Goal: Task Accomplishment & Management: Manage account settings

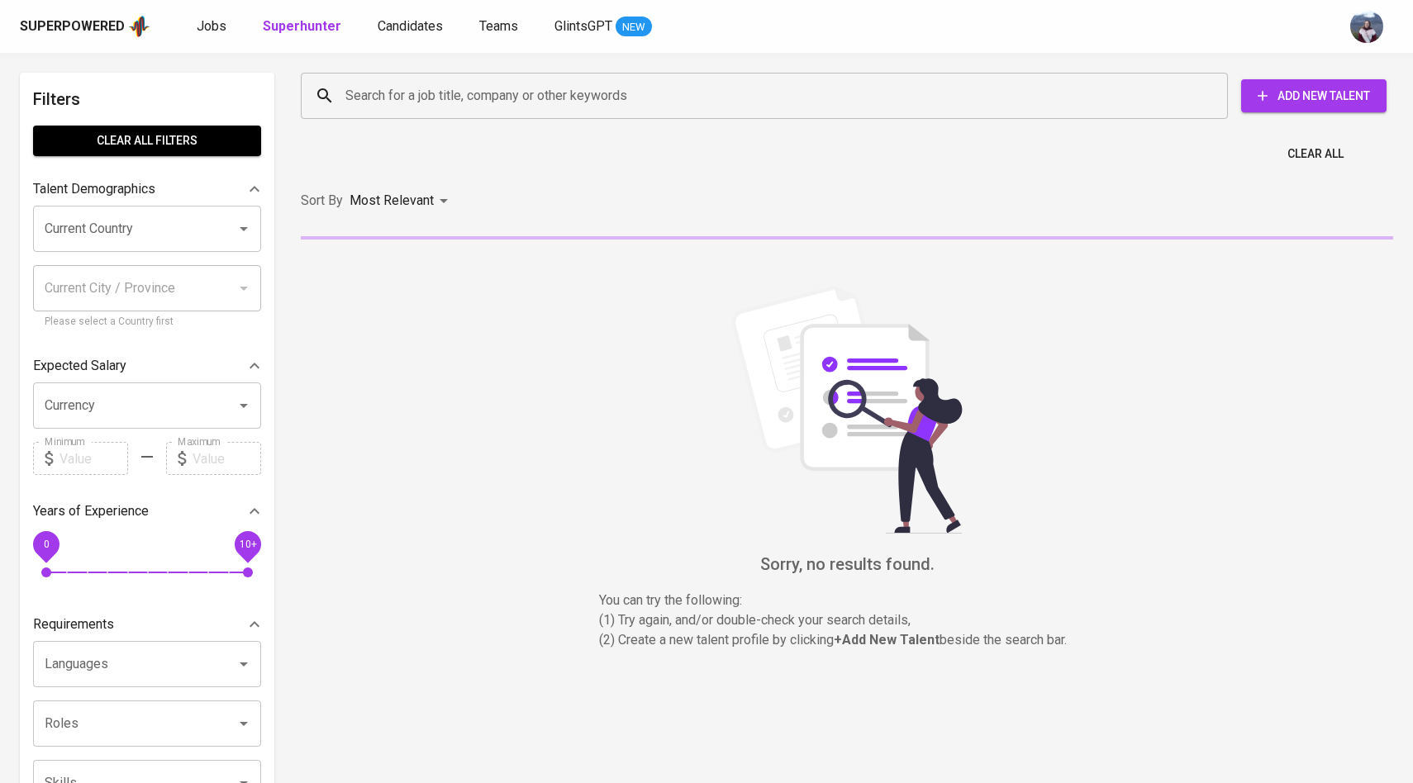
click at [381, 123] on div "Search for a job title, company or other keywords Search for a job title, compa…" at bounding box center [844, 96] width 1112 height 73
click at [387, 106] on input "Search for a job title, company or other keywords" at bounding box center [768, 95] width 855 height 31
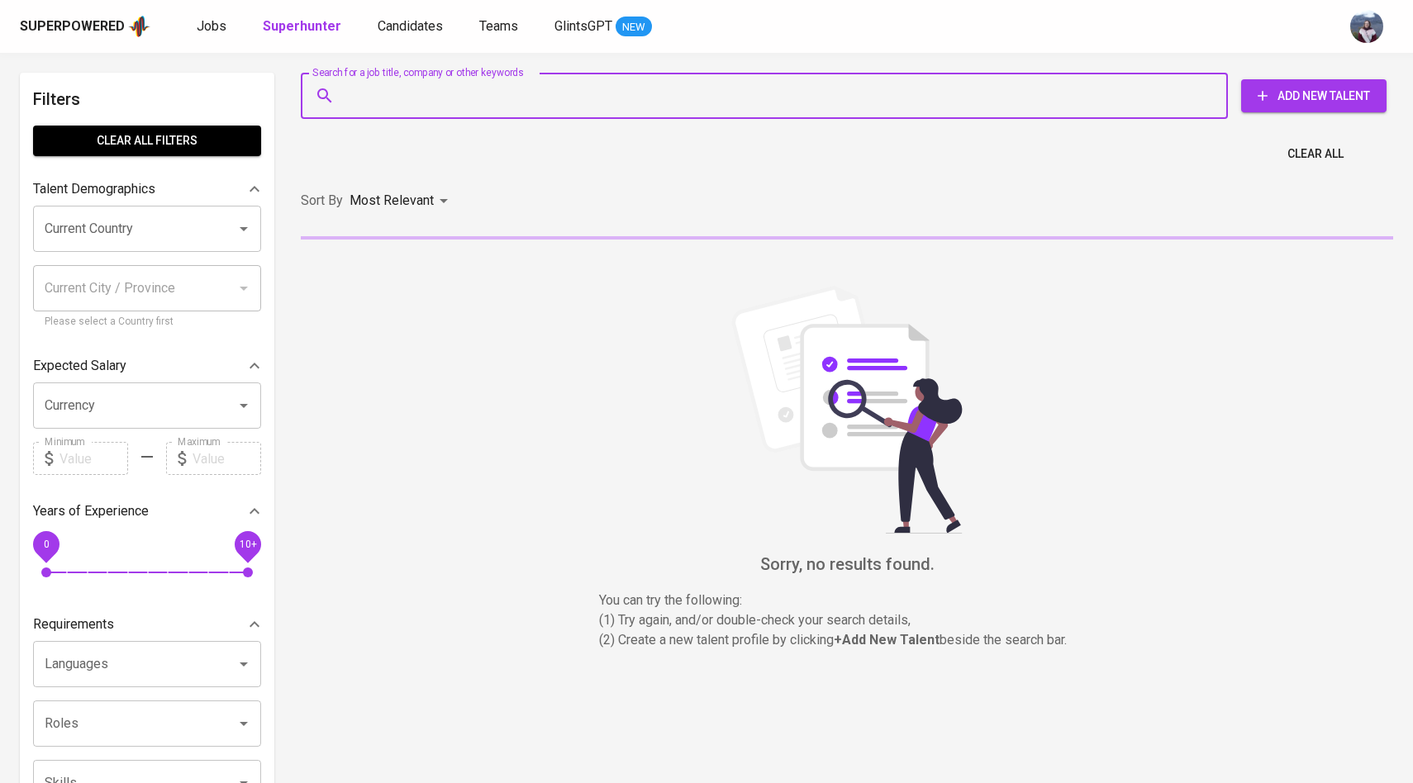
paste input "[EMAIL_ADDRESS][DOMAIN_NAME]"
type input "[EMAIL_ADDRESS][DOMAIN_NAME]"
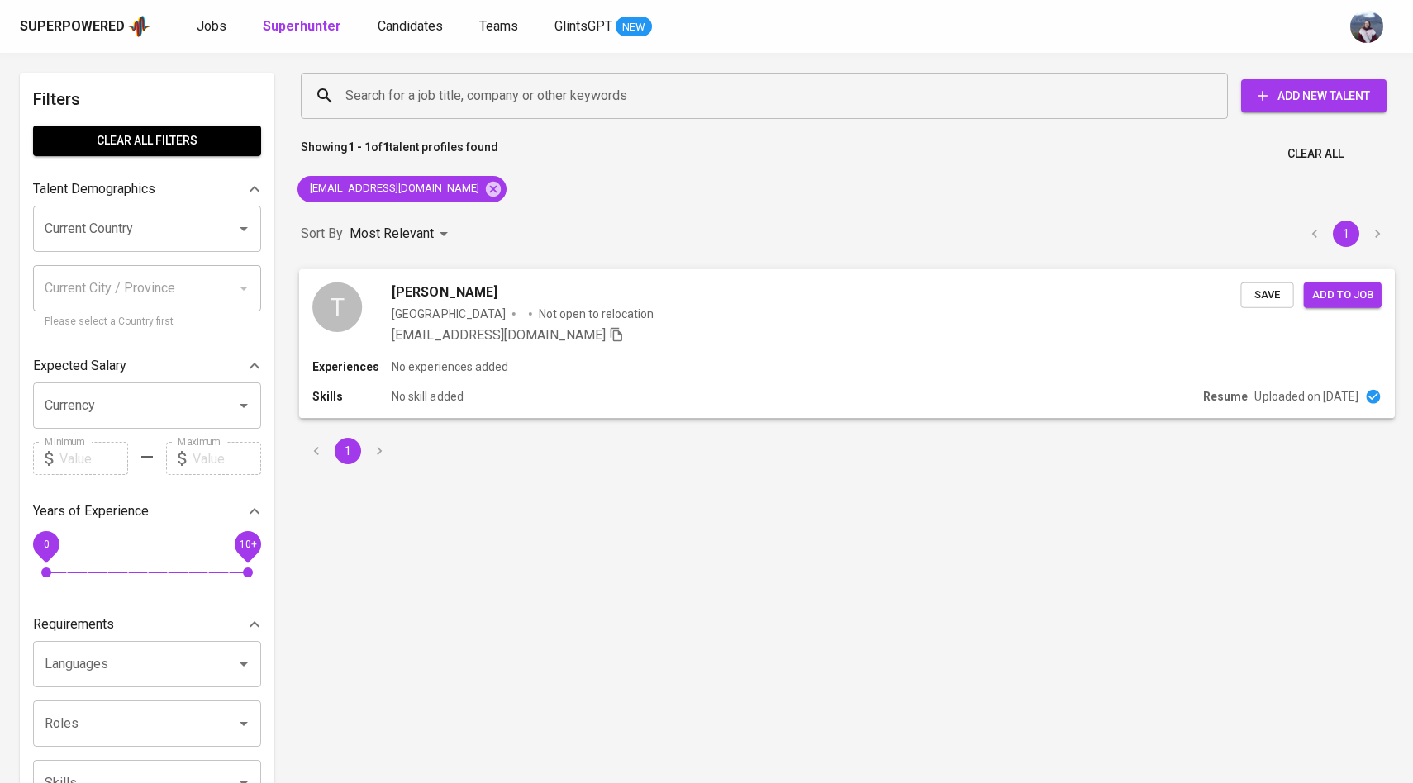
click at [355, 315] on div "T" at bounding box center [337, 307] width 50 height 50
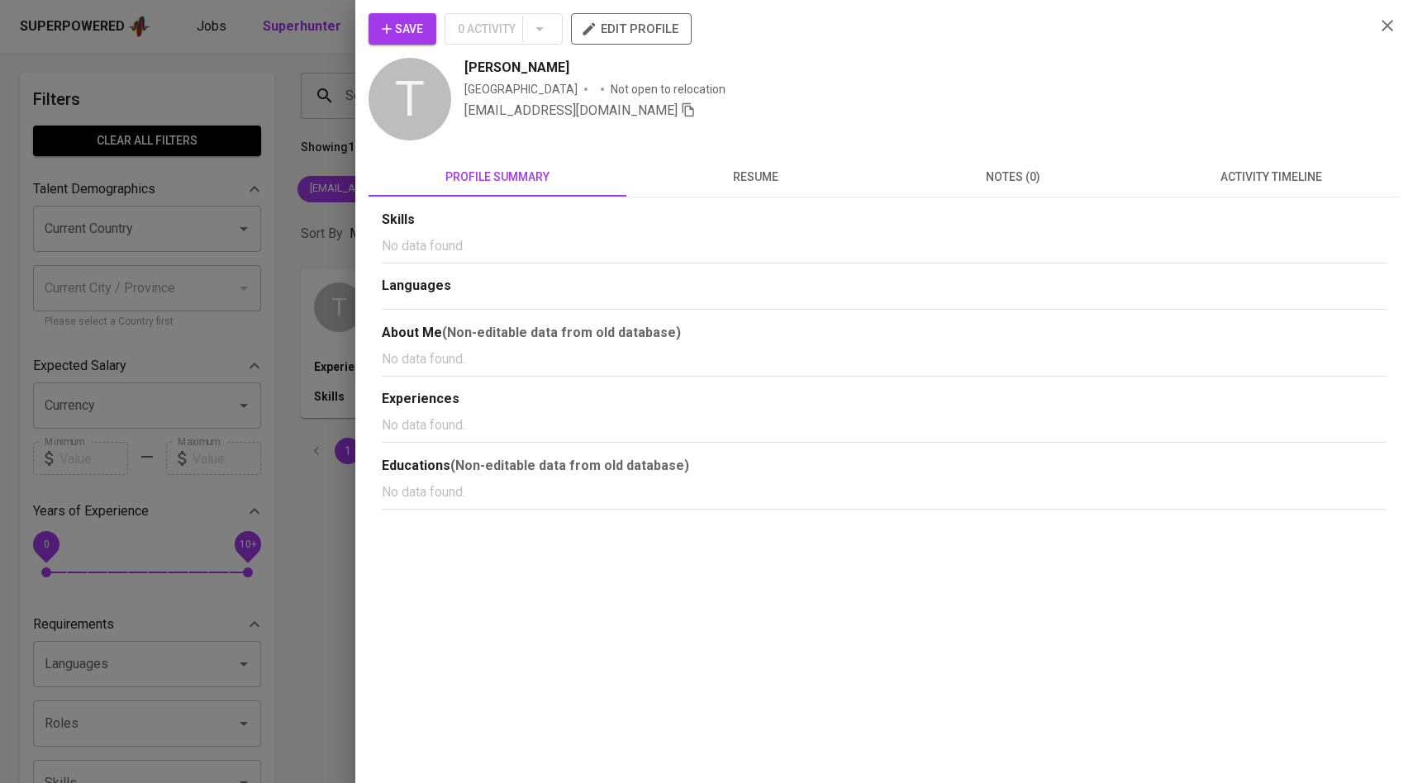
click at [1258, 175] on span "activity timeline" at bounding box center [1271, 177] width 238 height 21
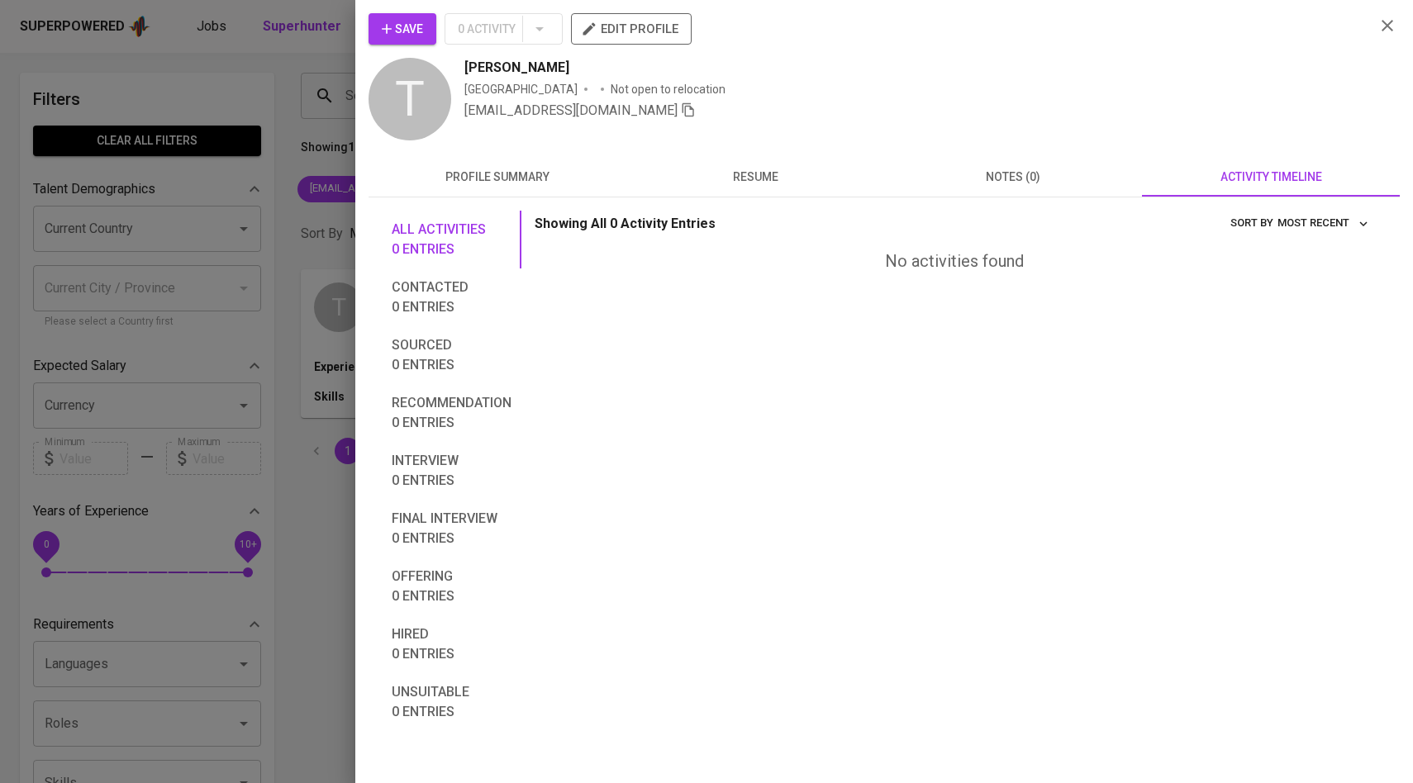
click at [388, 36] on icon "button" at bounding box center [387, 29] width 17 height 17
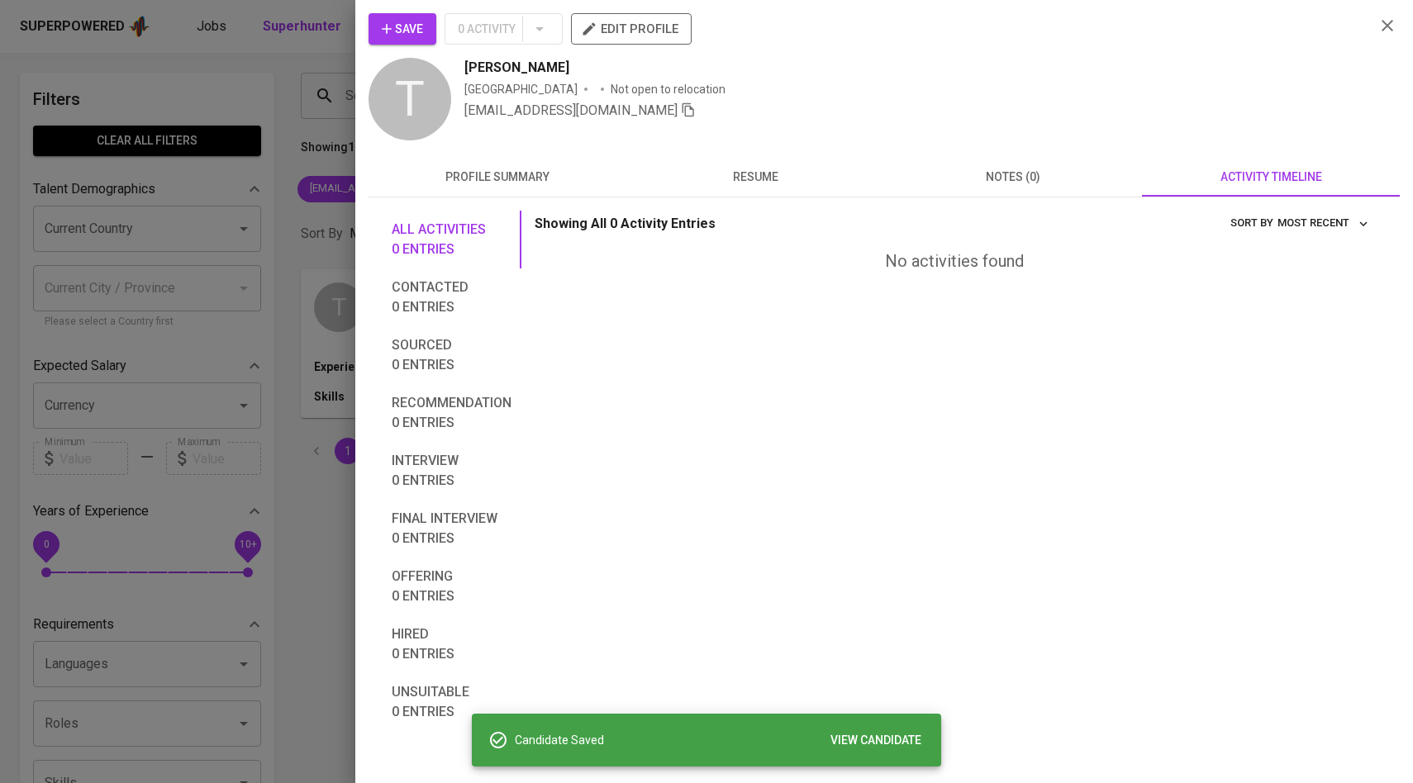
click at [303, 159] on div at bounding box center [706, 391] width 1413 height 783
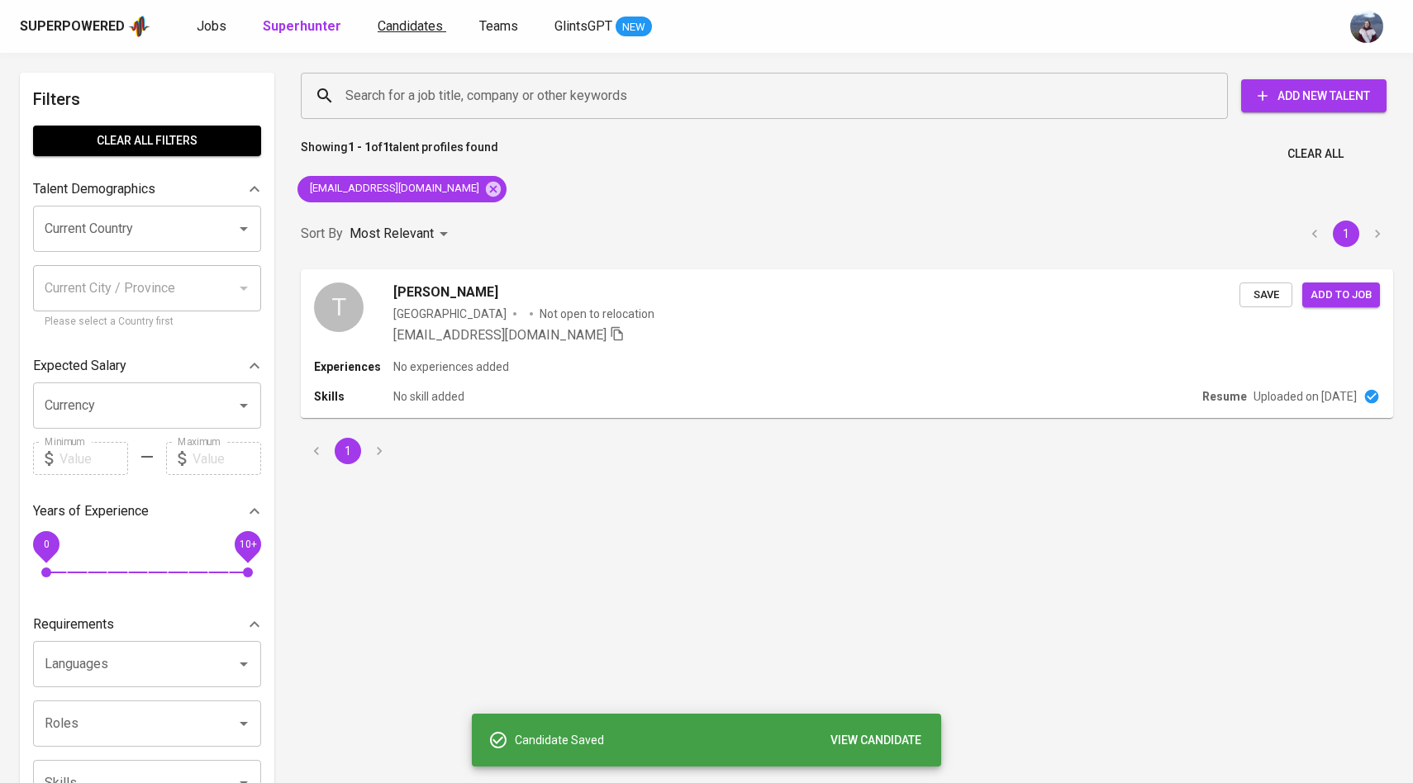
click at [426, 34] on link "Candidates" at bounding box center [412, 27] width 69 height 21
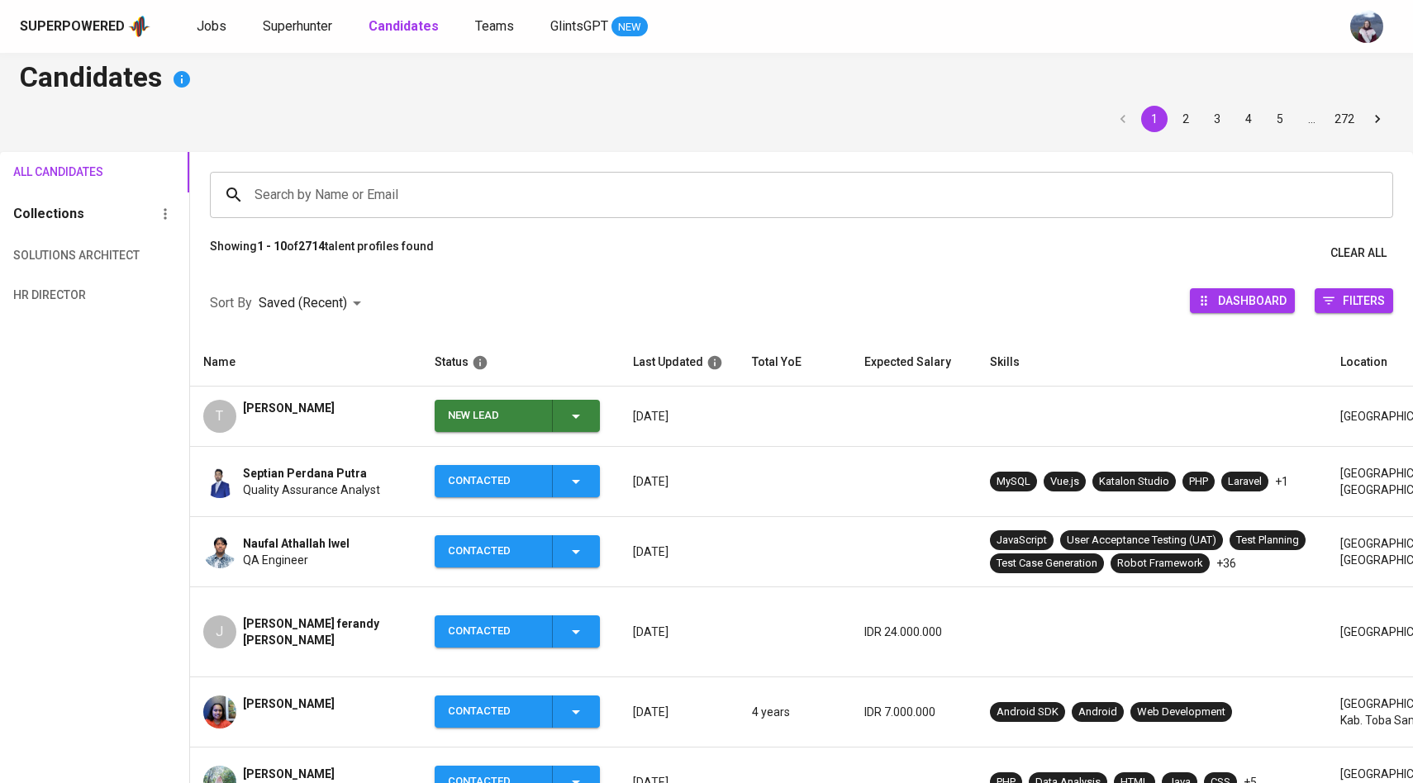
scroll to position [15, 0]
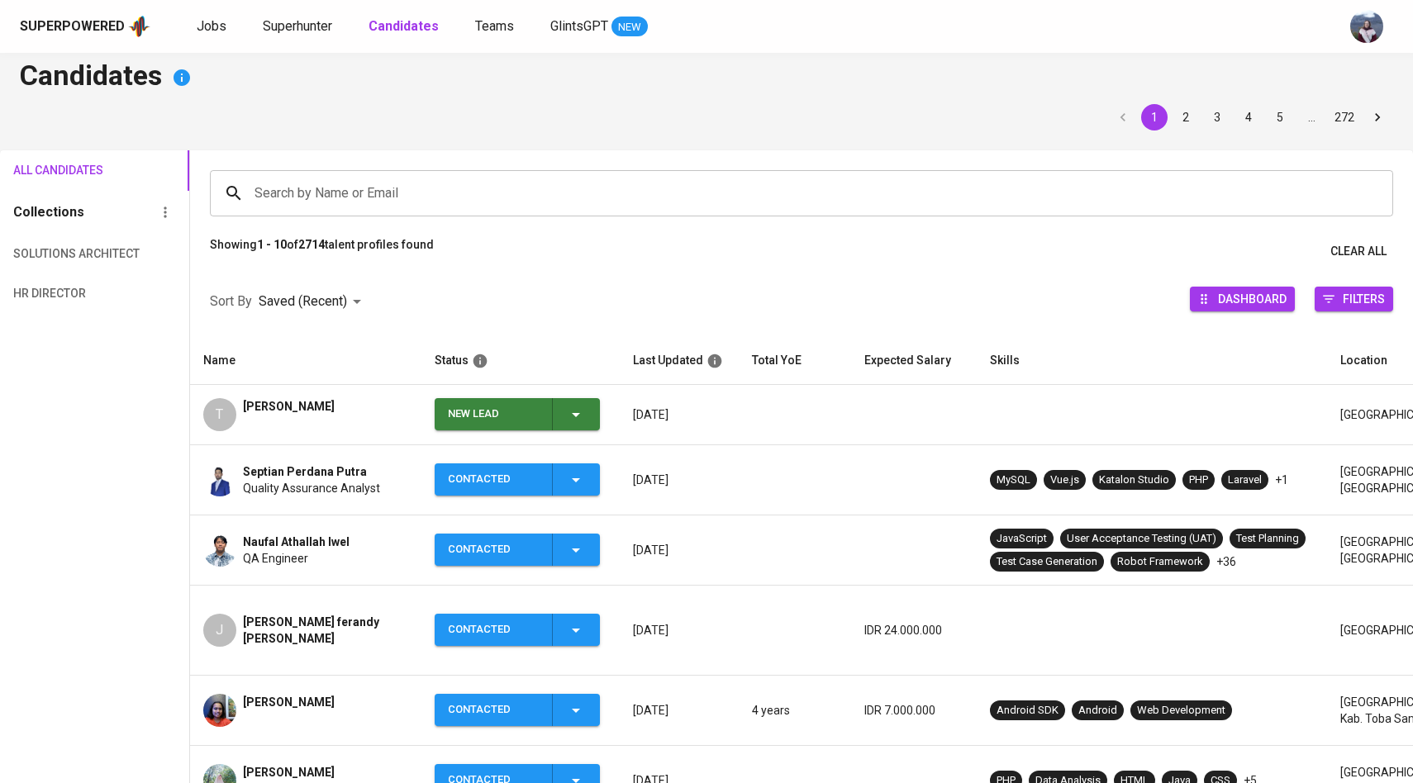
click at [579, 414] on icon "button" at bounding box center [576, 415] width 20 height 20
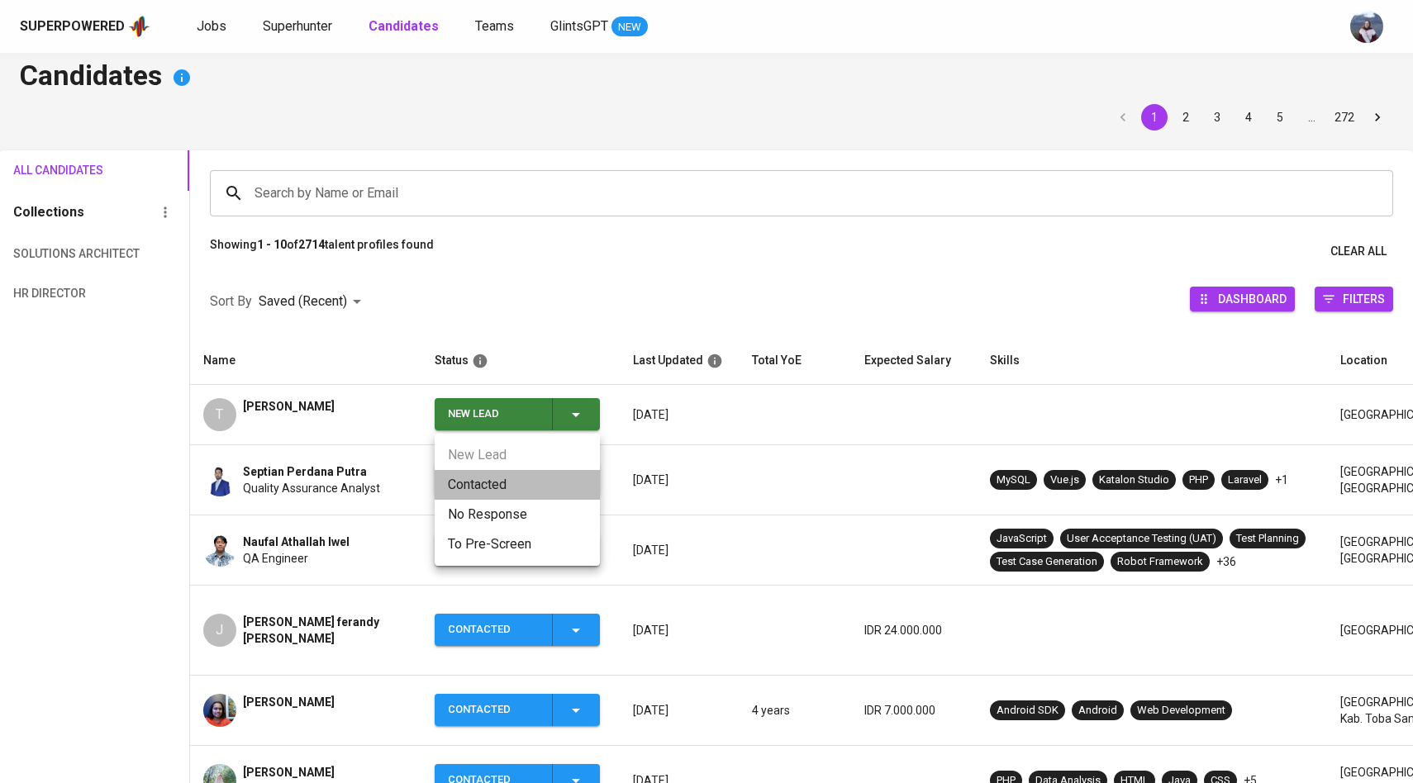
click at [491, 498] on li "Contacted" at bounding box center [517, 485] width 165 height 30
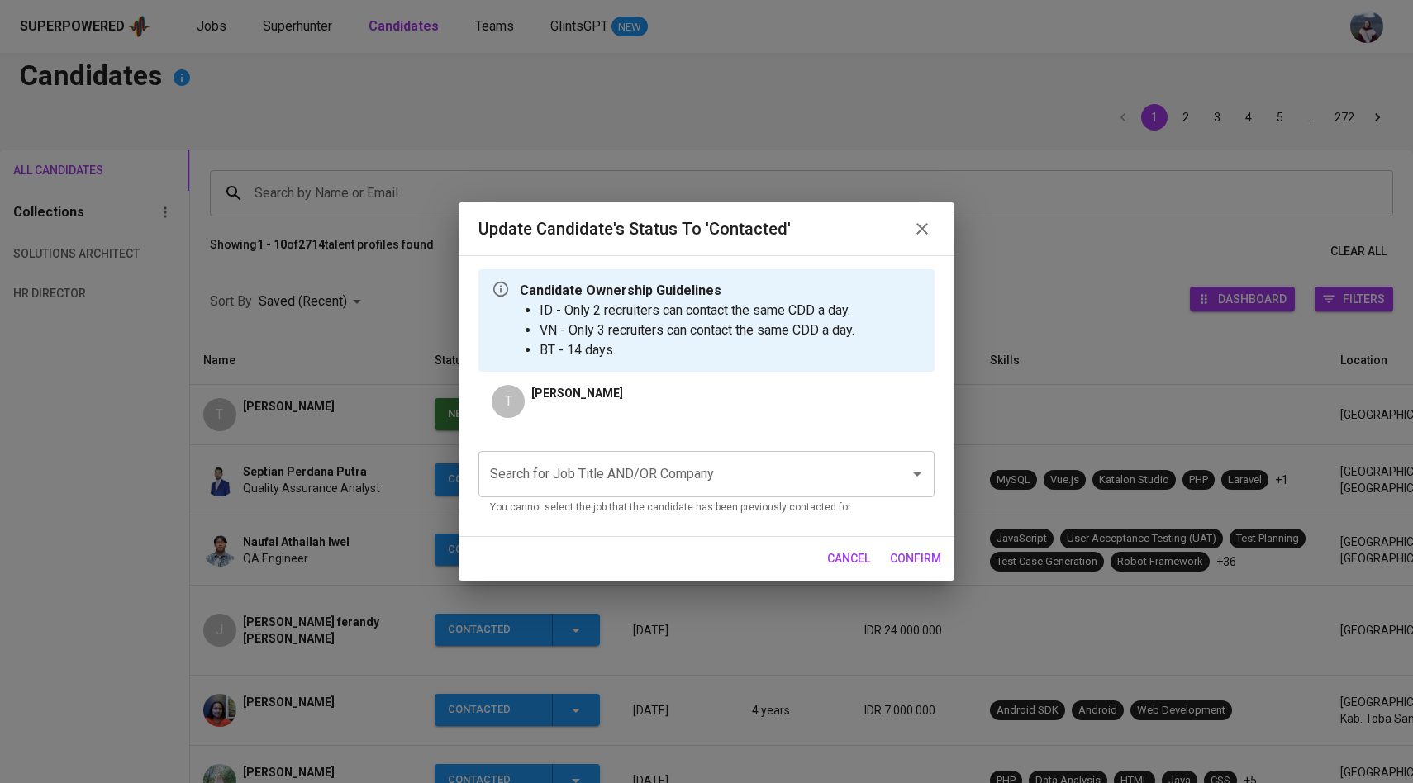
click at [526, 484] on input "Search for Job Title AND/OR Company" at bounding box center [683, 474] width 395 height 31
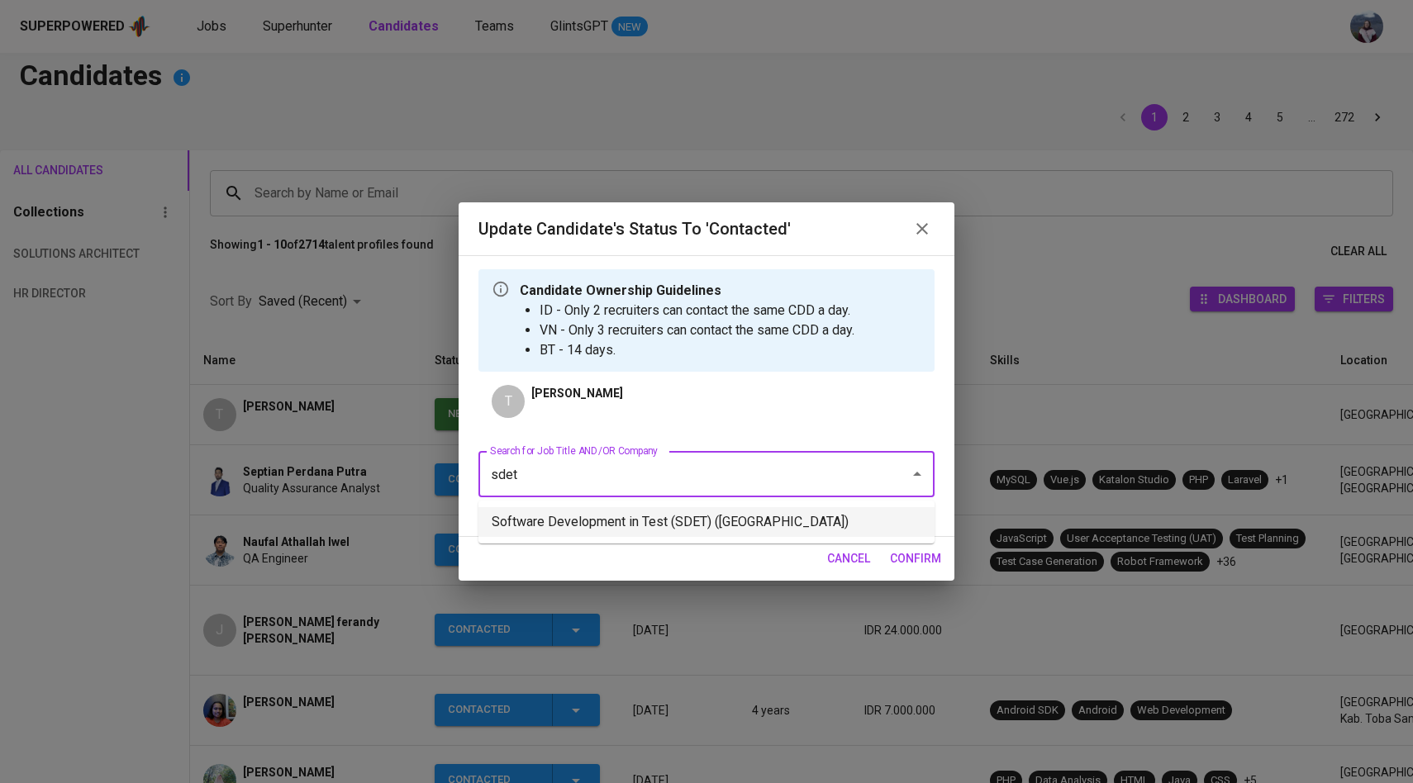
click at [550, 525] on li "Software Development in Test (SDET) ([GEOGRAPHIC_DATA])" at bounding box center [707, 522] width 456 height 30
type input "sdet"
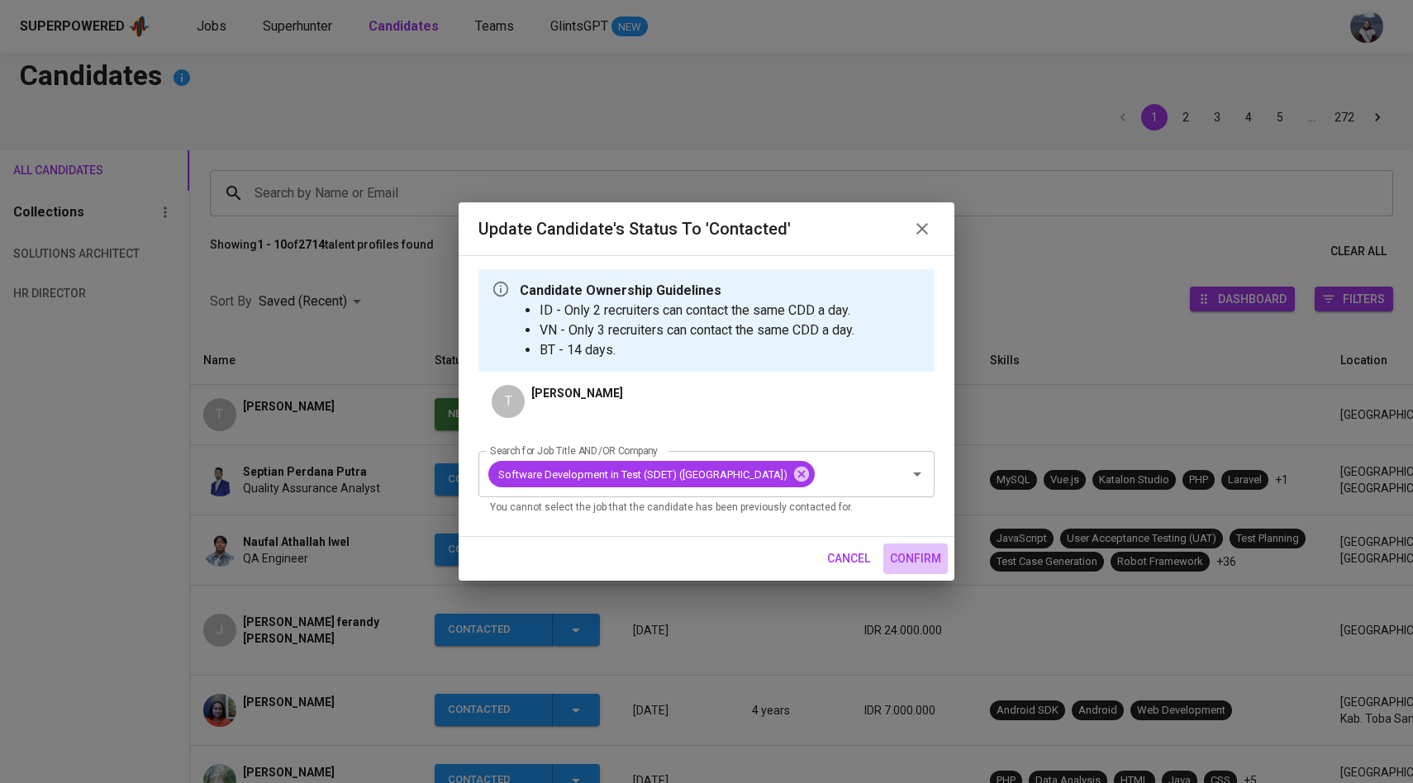
click at [905, 569] on span "confirm" at bounding box center [915, 559] width 51 height 21
